Goal: Task Accomplishment & Management: Complete application form

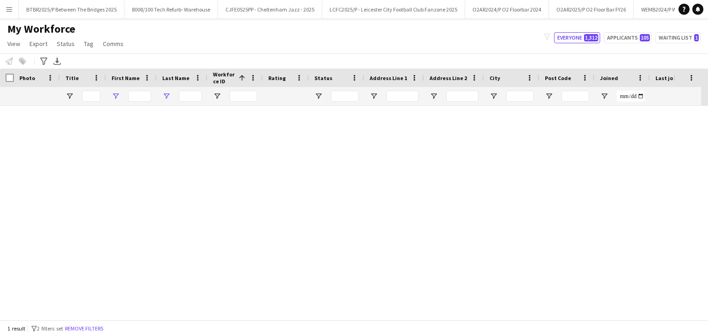
type input "*****"
type input "***"
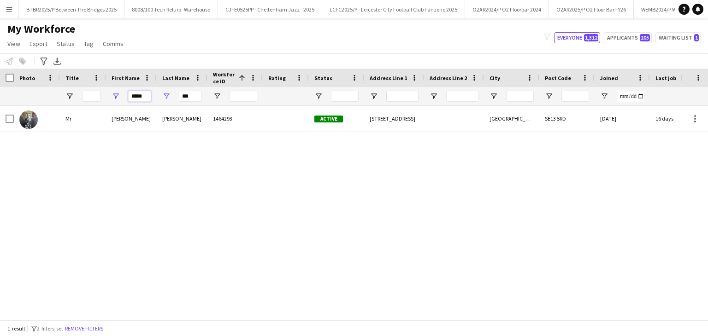
click at [147, 98] on input "*****" at bounding box center [139, 96] width 23 height 11
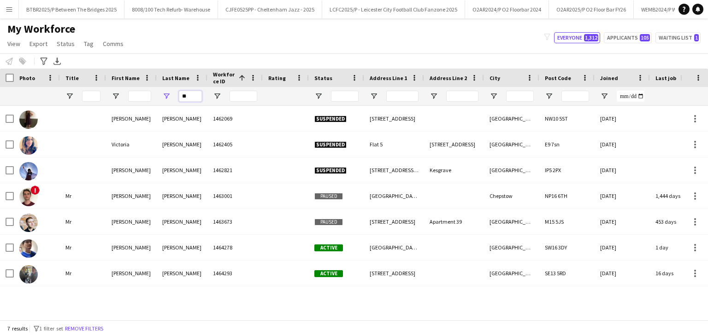
type input "*"
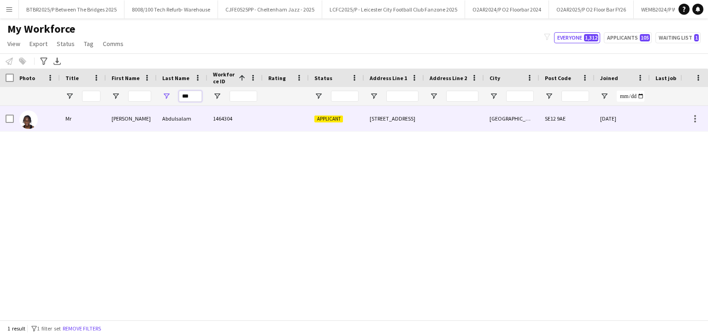
type input "***"
click at [151, 123] on div "[PERSON_NAME]" at bounding box center [131, 118] width 51 height 25
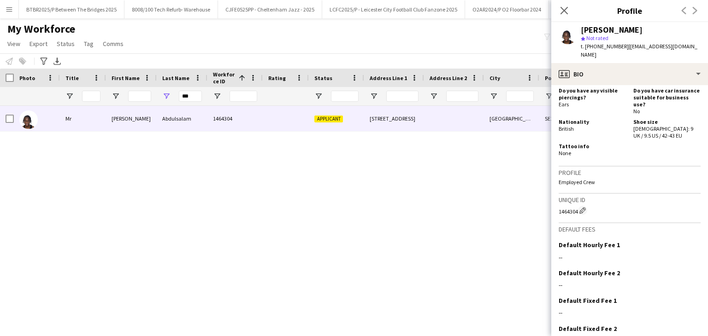
scroll to position [249, 0]
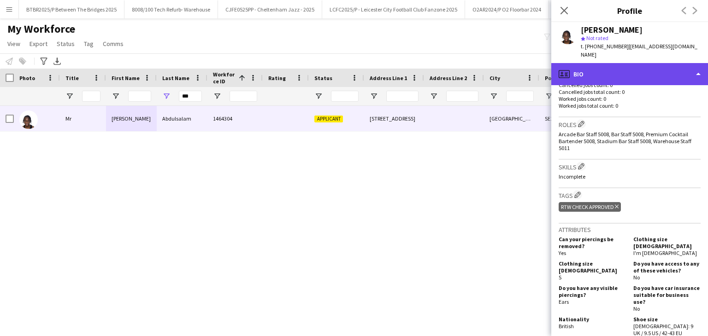
click at [626, 68] on div "profile Bio" at bounding box center [629, 74] width 157 height 22
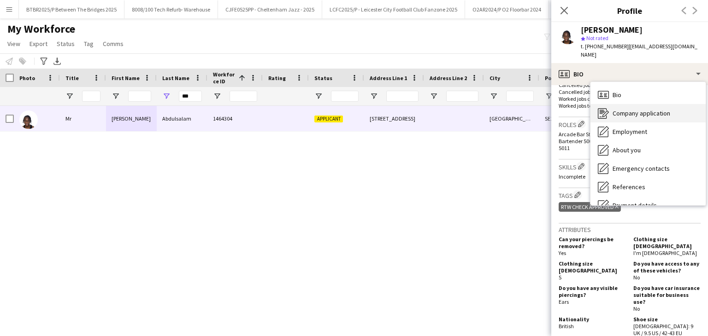
click at [663, 109] on span "Company application" at bounding box center [642, 113] width 58 height 8
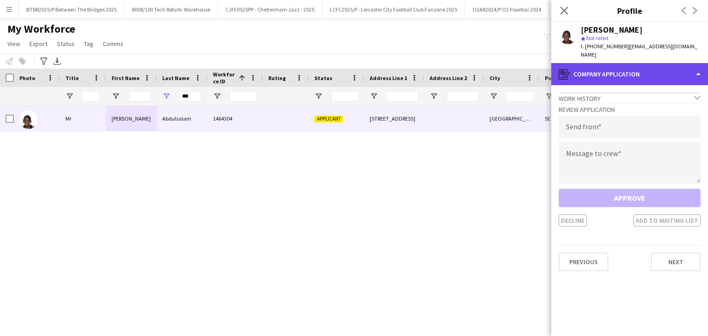
click at [633, 68] on div "register Company application" at bounding box center [629, 74] width 157 height 22
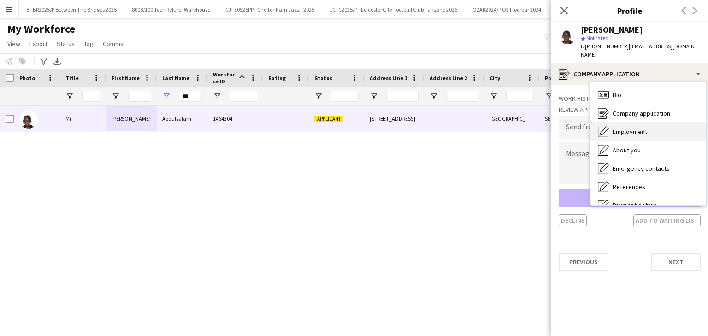
click at [643, 128] on span "Employment" at bounding box center [630, 132] width 35 height 8
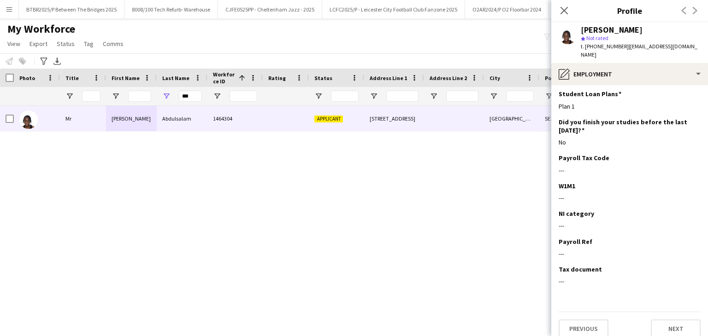
scroll to position [164, 0]
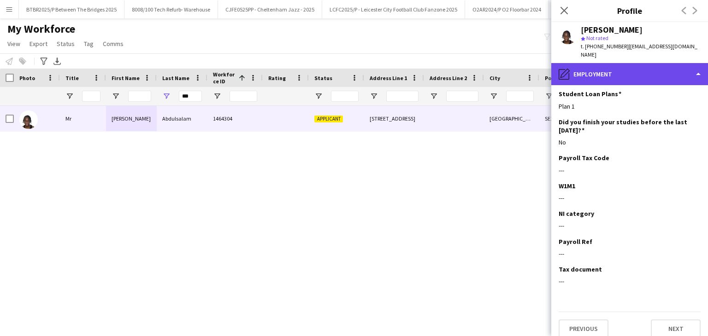
click at [624, 65] on div "pencil4 Employment" at bounding box center [629, 74] width 157 height 22
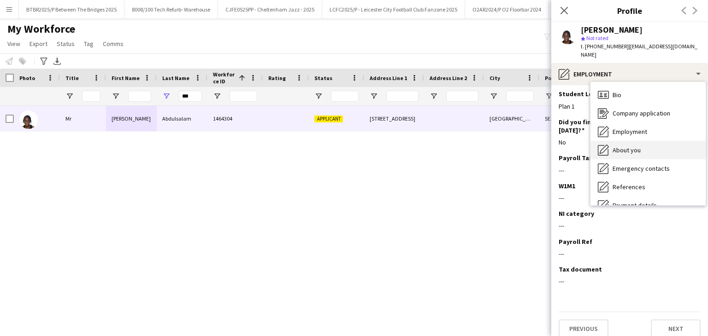
click at [641, 141] on div "About you About you" at bounding box center [647, 150] width 115 height 18
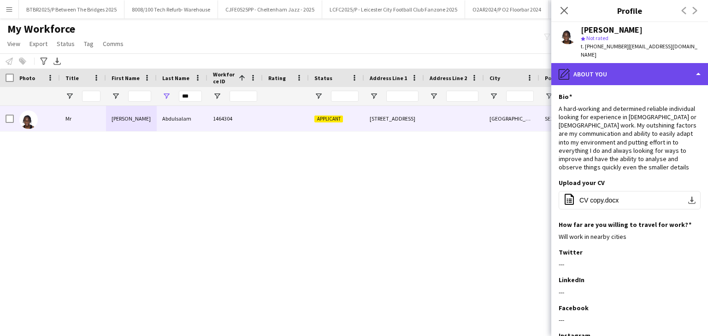
click at [620, 63] on div "pencil4 About you" at bounding box center [629, 74] width 157 height 22
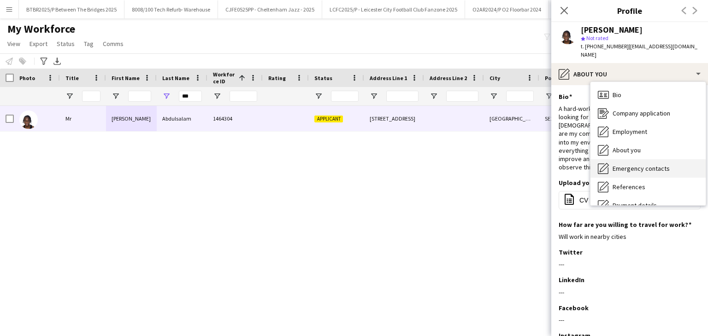
click at [638, 165] on span "Emergency contacts" at bounding box center [641, 169] width 57 height 8
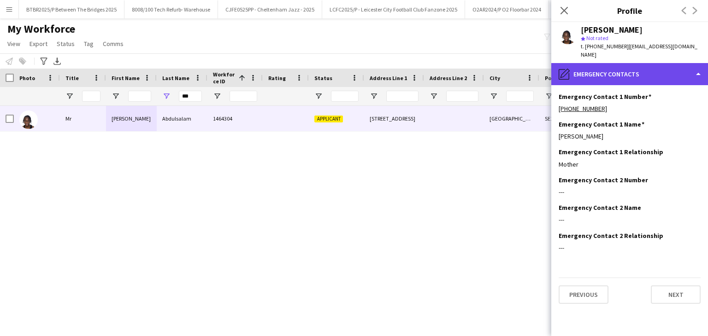
click at [628, 69] on div "pencil4 Emergency contacts" at bounding box center [629, 74] width 157 height 22
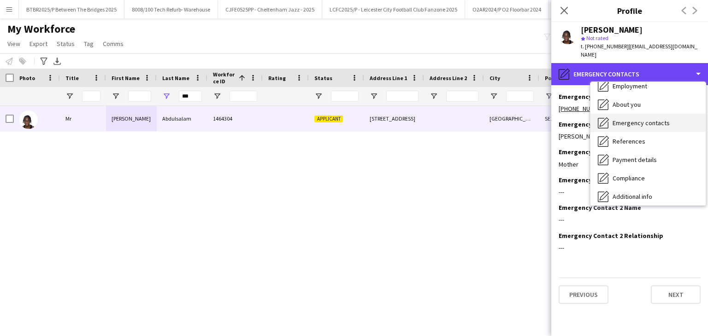
scroll to position [46, 0]
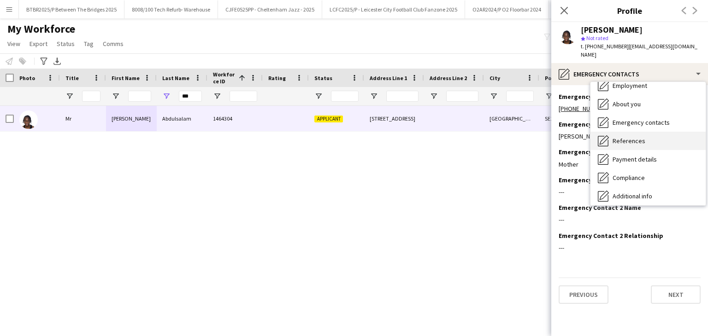
click at [645, 137] on div "References References" at bounding box center [647, 141] width 115 height 18
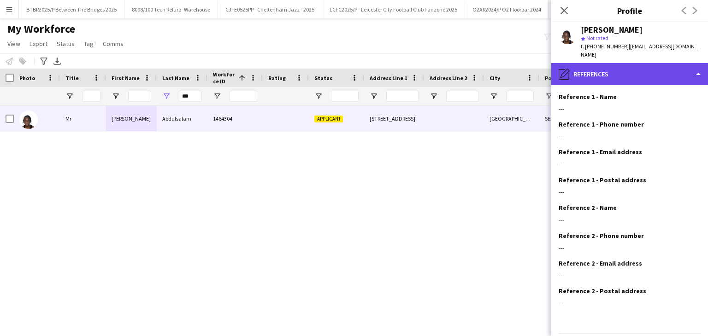
click at [631, 63] on div "pencil4 References" at bounding box center [629, 74] width 157 height 22
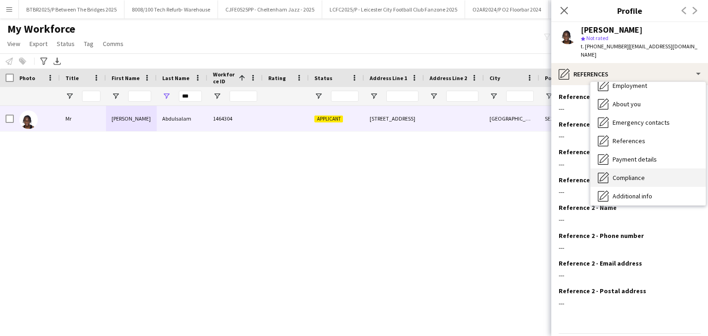
click at [647, 169] on div "Compliance Compliance" at bounding box center [647, 178] width 115 height 18
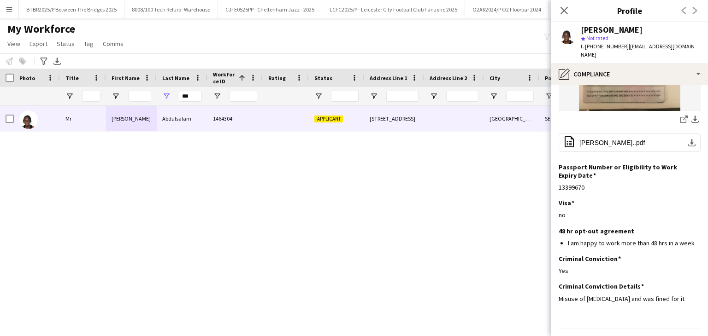
scroll to position [201, 0]
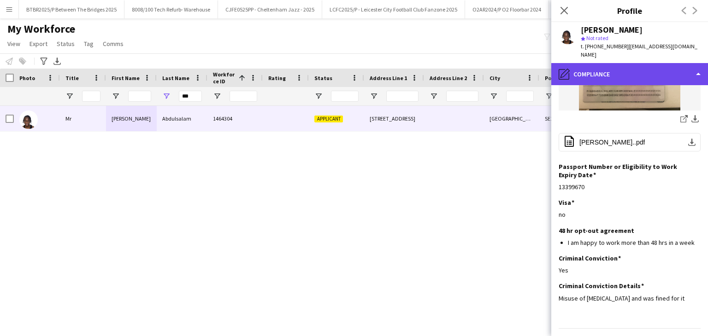
click at [626, 63] on div "pencil4 Compliance" at bounding box center [629, 74] width 157 height 22
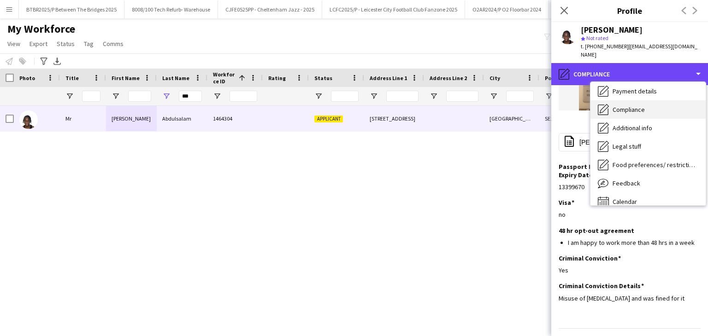
scroll to position [124, 0]
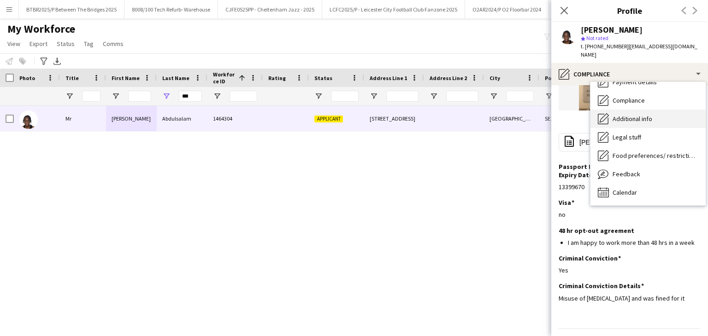
click at [636, 110] on div "Additional info Additional info" at bounding box center [647, 119] width 115 height 18
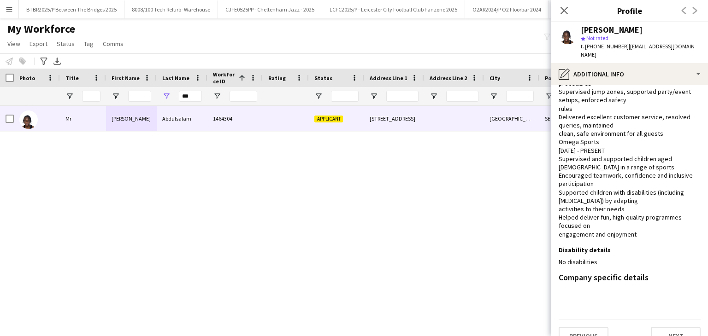
scroll to position [94, 0]
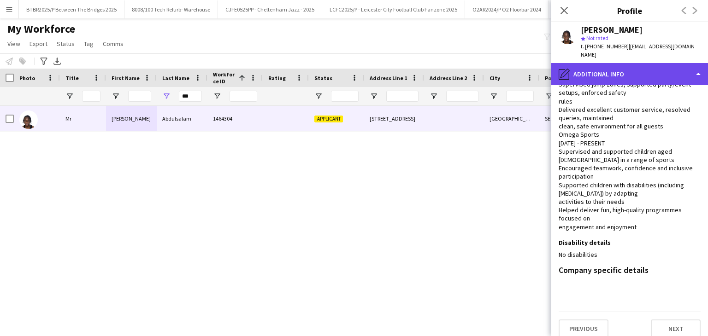
click at [614, 64] on div "pencil4 Additional info" at bounding box center [629, 74] width 157 height 22
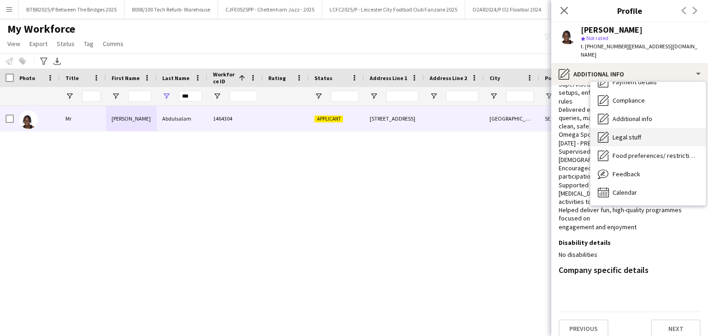
click at [643, 129] on div "Legal stuff Legal stuff" at bounding box center [647, 137] width 115 height 18
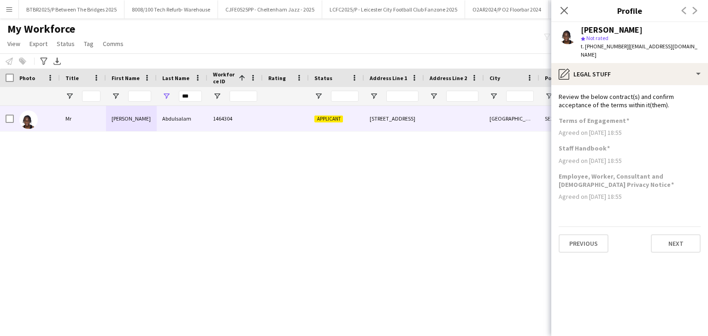
scroll to position [0, 0]
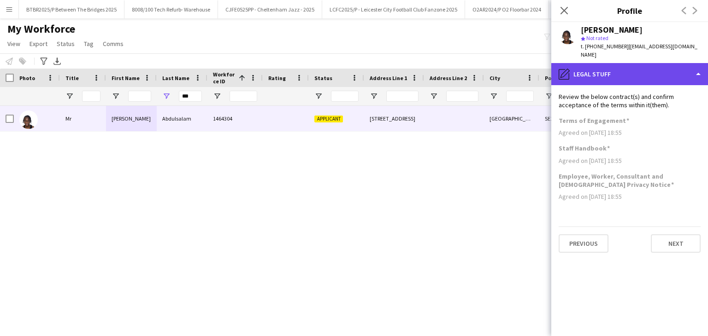
click at [621, 67] on div "pencil4 Legal stuff" at bounding box center [629, 74] width 157 height 22
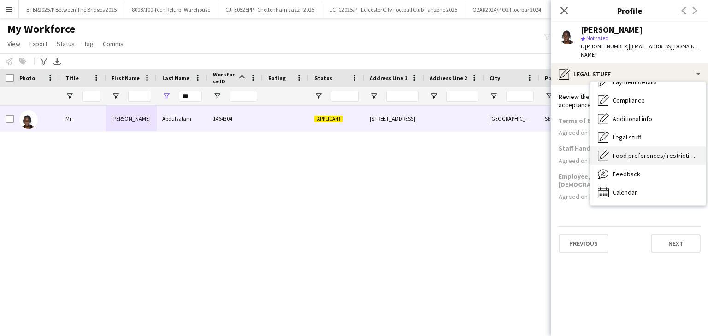
click at [636, 155] on div "Food preferences/ restrictions Food preferences/ restrictions" at bounding box center [647, 156] width 115 height 18
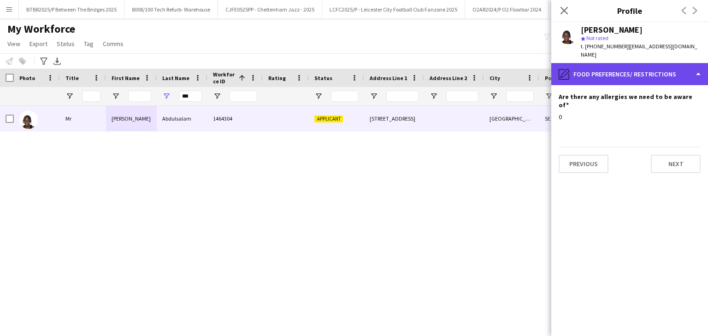
click at [623, 63] on div "pencil4 Food preferences/ restrictions" at bounding box center [629, 74] width 157 height 22
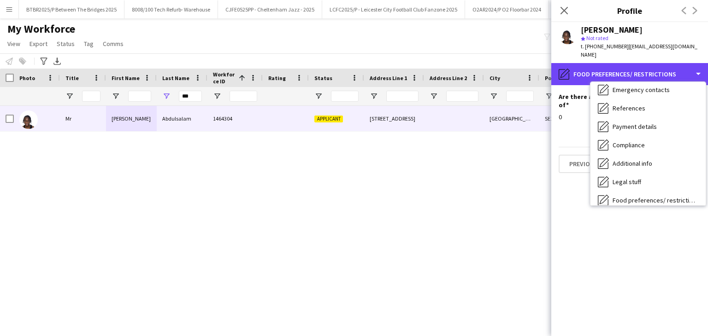
scroll to position [77, 0]
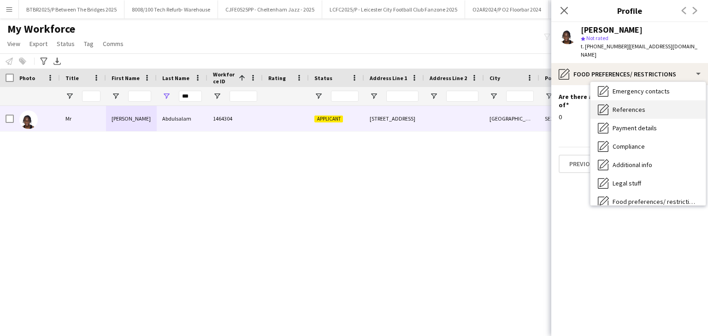
click at [633, 106] on span "References" at bounding box center [629, 110] width 33 height 8
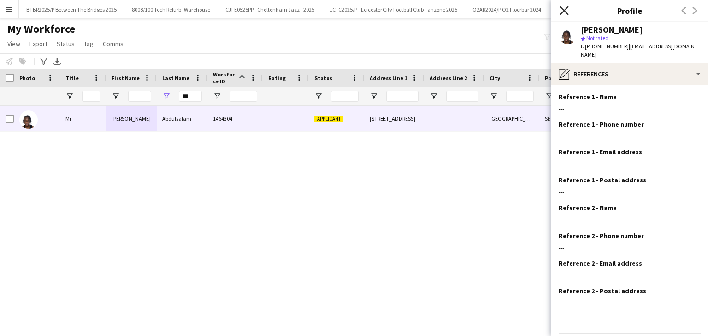
click at [564, 12] on icon "Close pop-in" at bounding box center [564, 10] width 9 height 9
